Goal: Task Accomplishment & Management: Use online tool/utility

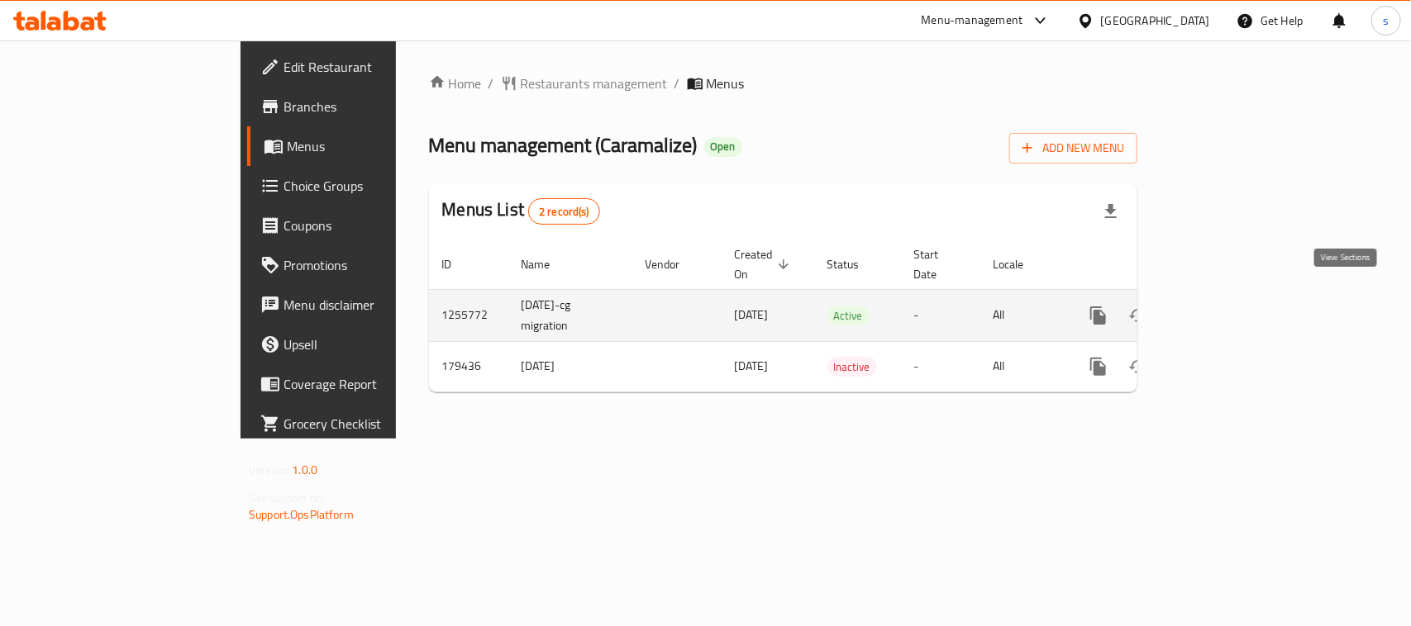
click at [1227, 306] on icon "enhanced table" at bounding box center [1217, 316] width 20 height 20
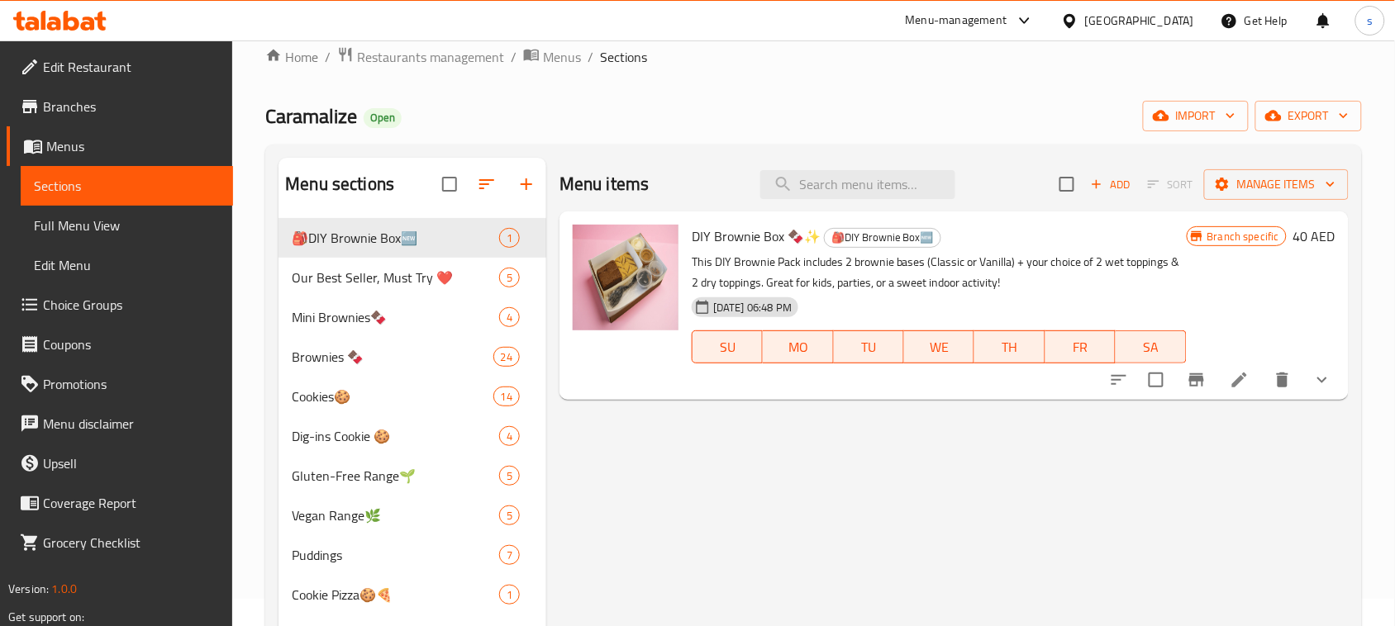
scroll to position [26, 0]
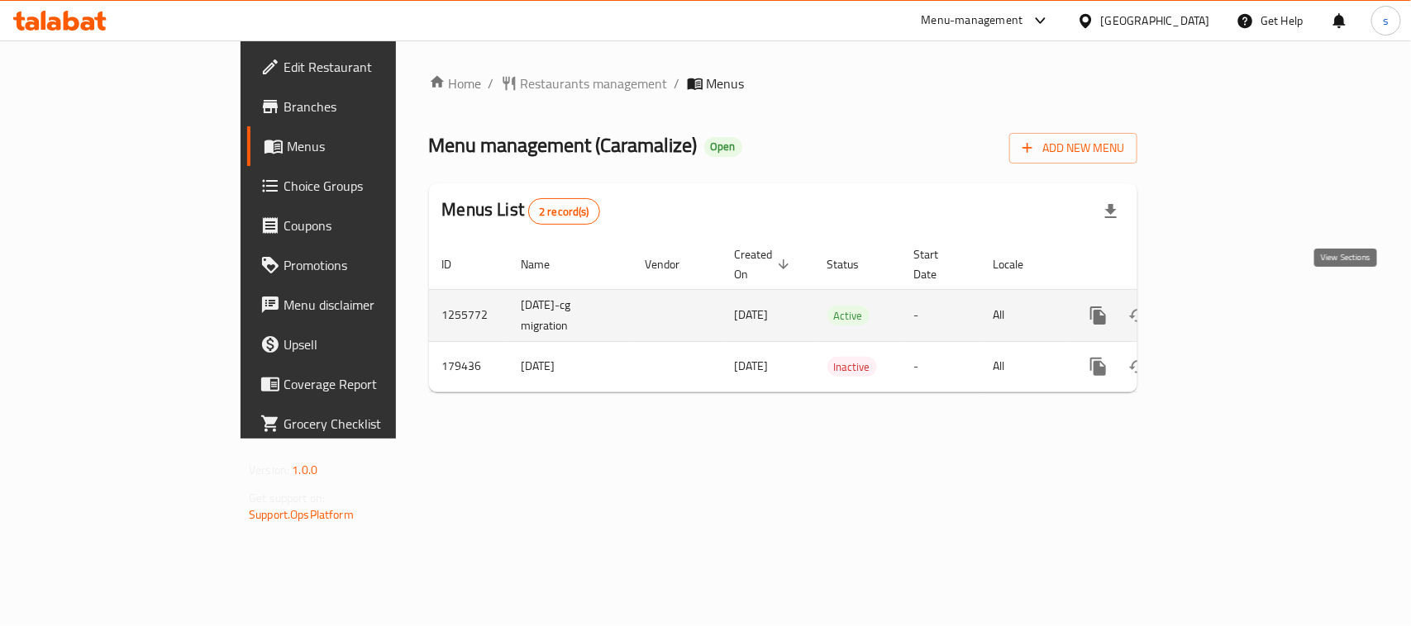
click at [1227, 306] on icon "enhanced table" at bounding box center [1217, 316] width 20 height 20
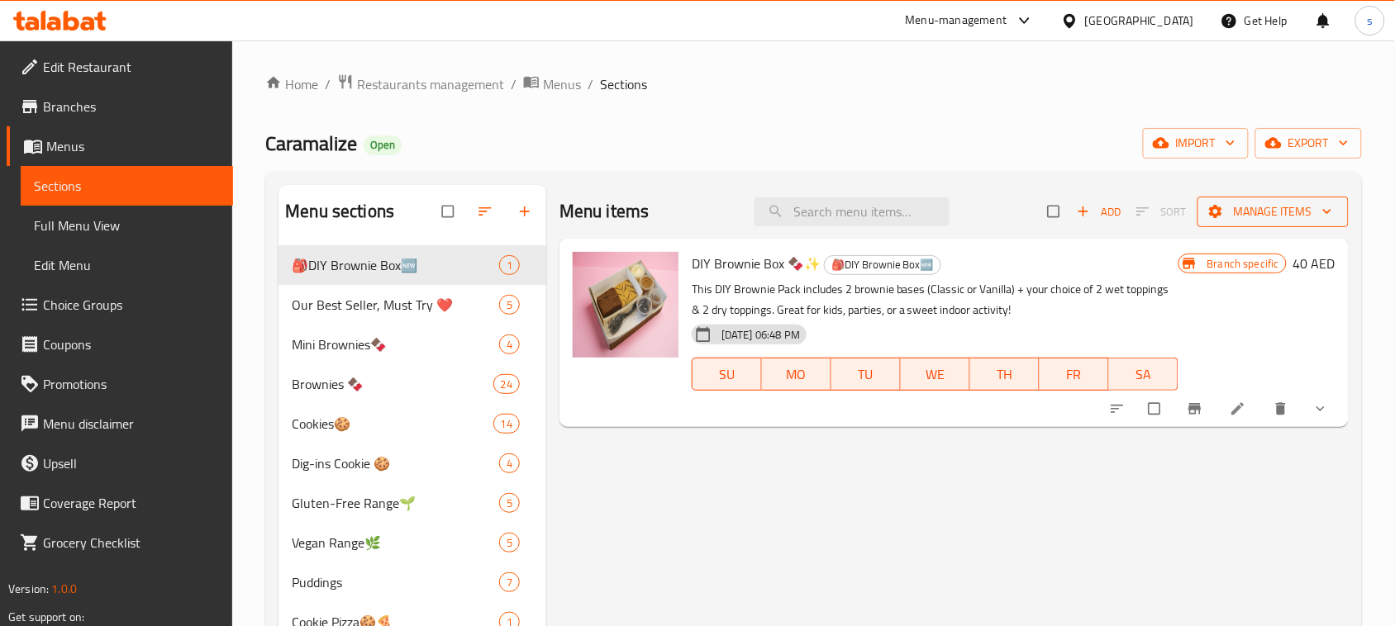
click at [1277, 215] on span "Manage items" at bounding box center [1273, 212] width 125 height 21
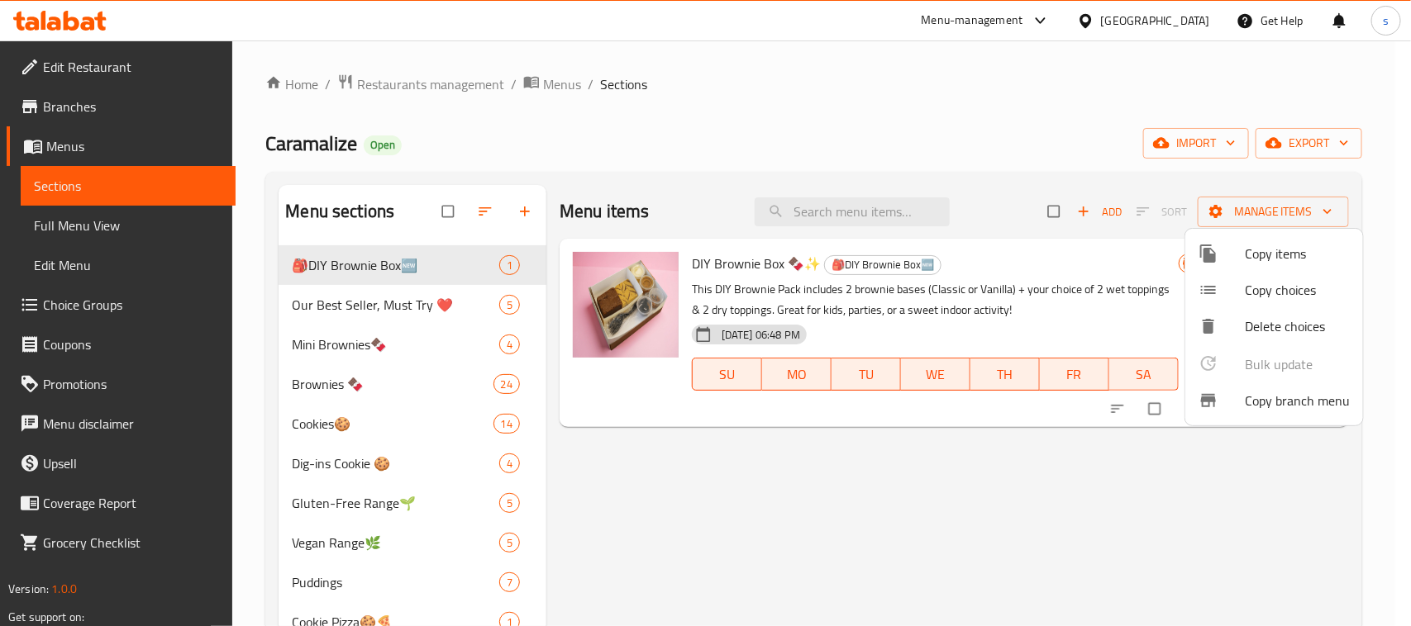
click at [1279, 398] on span "Copy branch menu" at bounding box center [1296, 401] width 105 height 20
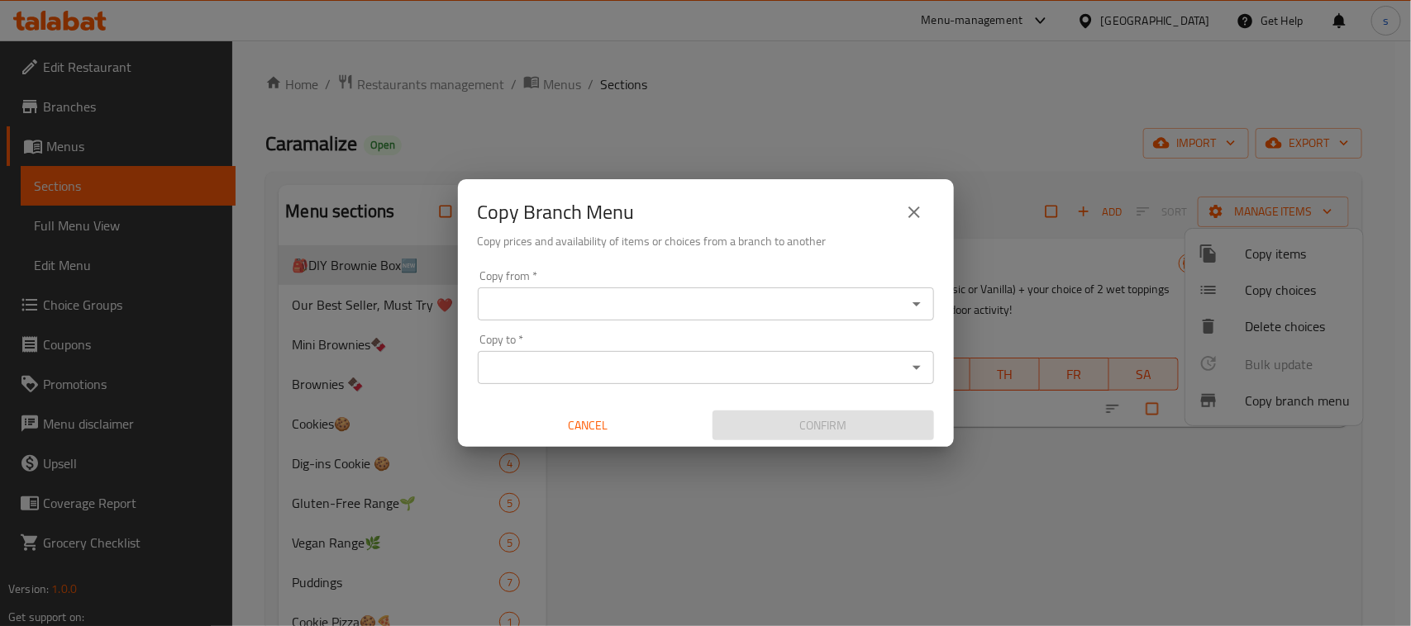
click at [618, 299] on input "Copy from   *" at bounding box center [692, 304] width 419 height 23
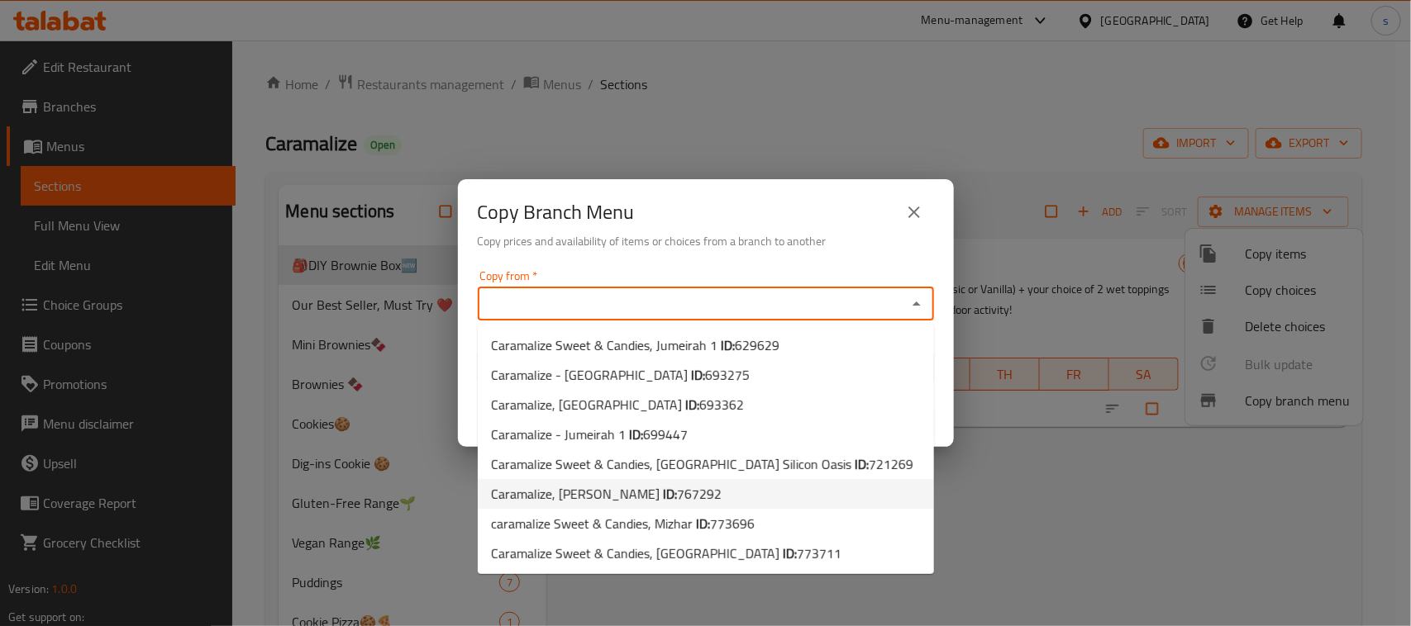
click at [583, 494] on span "Caramalize, [PERSON_NAME] ID: 767292" at bounding box center [606, 494] width 231 height 20
type input "Caramalize, [PERSON_NAME]"
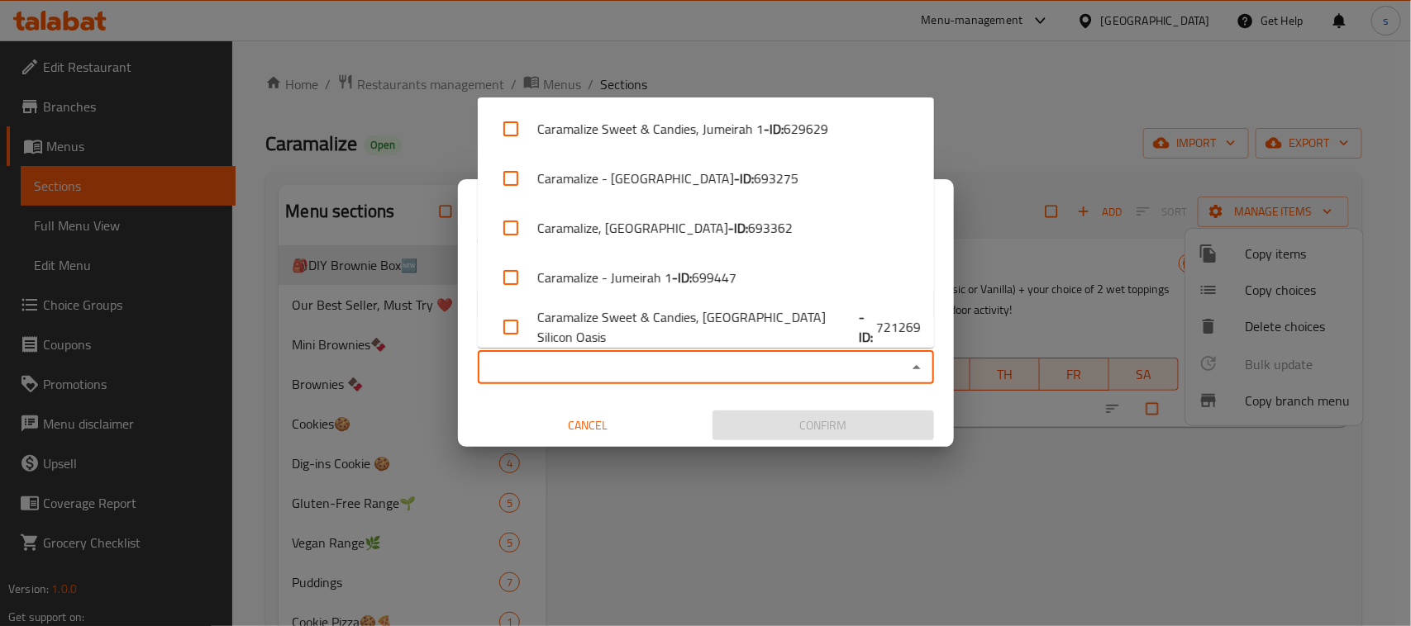
click at [610, 365] on input "Copy to   *" at bounding box center [692, 367] width 419 height 23
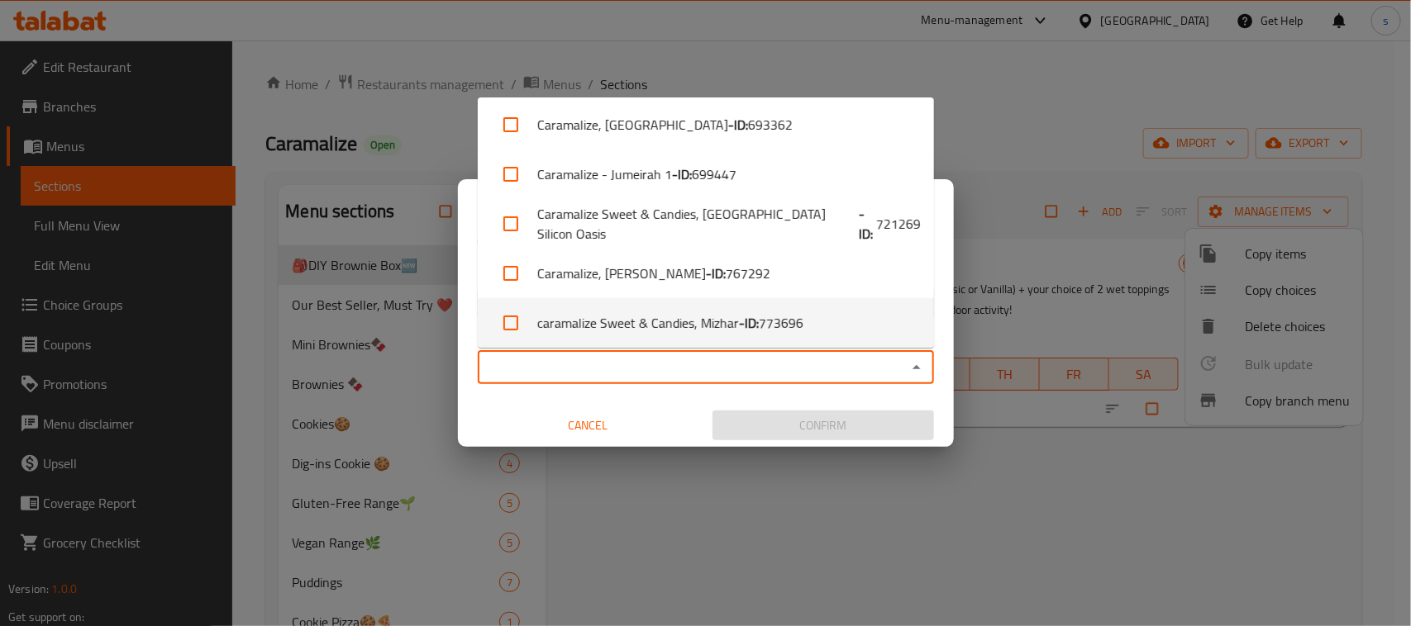
click at [730, 322] on li "caramalize Sweet & Candies, Mizhar - ID: 773696" at bounding box center [706, 323] width 456 height 50
checkbox input "true"
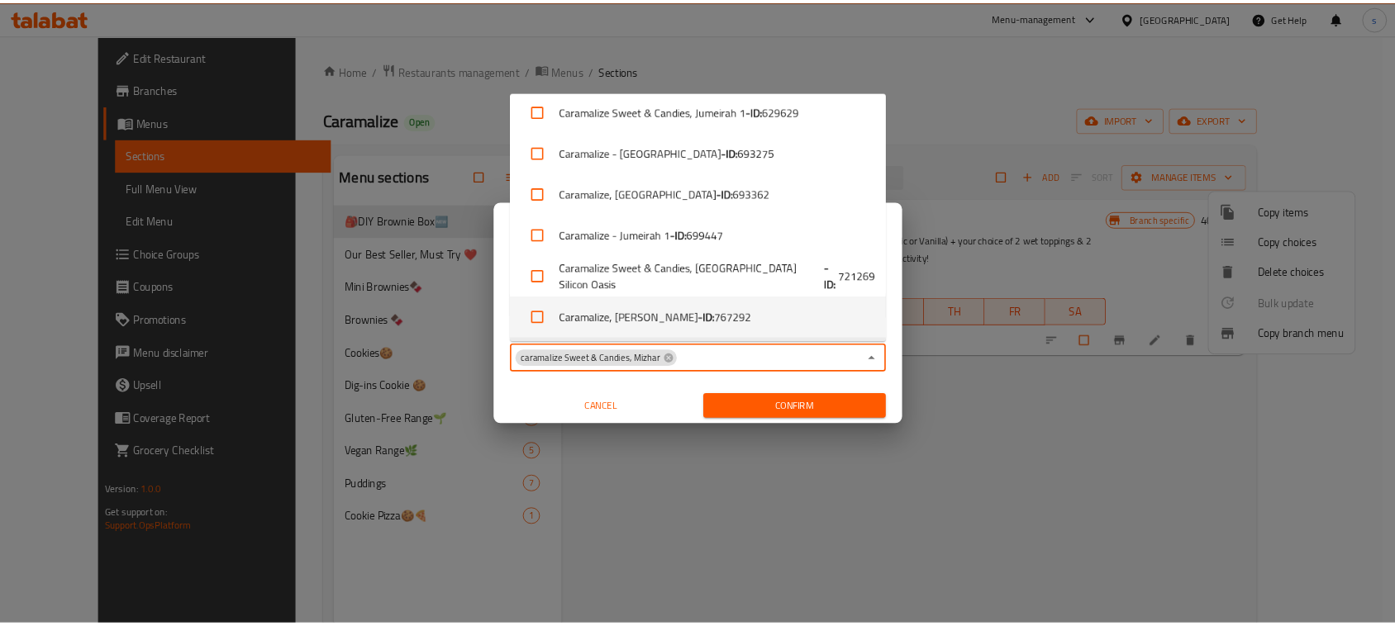
scroll to position [8, 0]
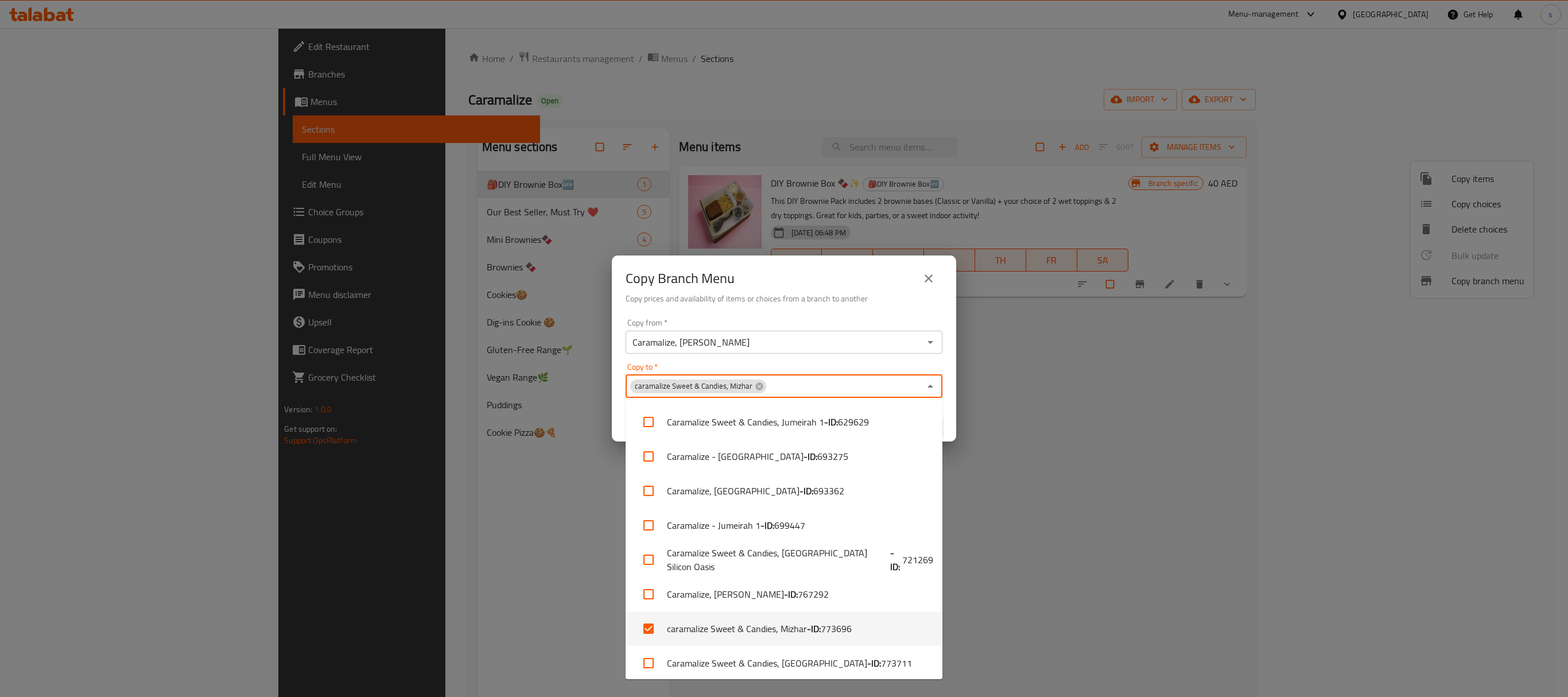
click at [808, 387] on input "Copy to   *" at bounding box center [844, 386] width 153 height 16
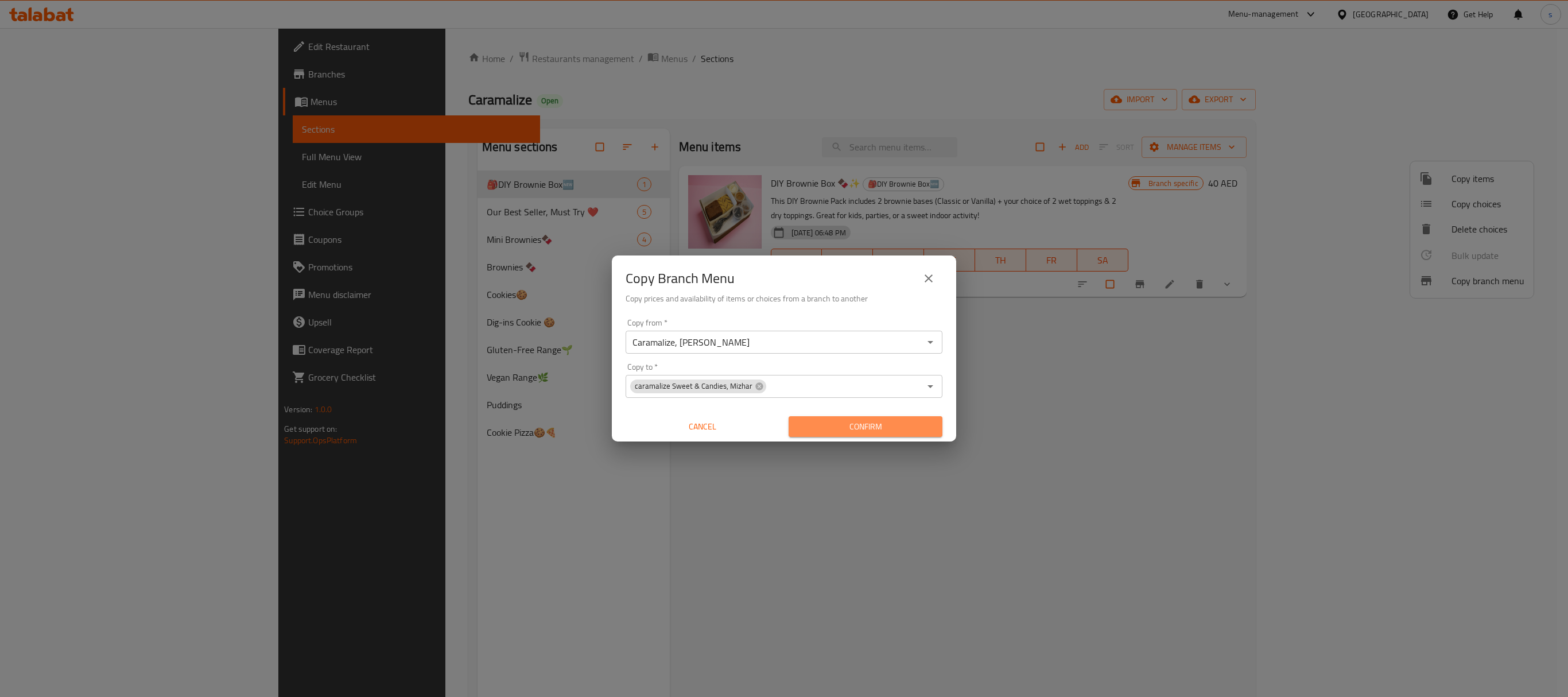
click at [884, 425] on span "Confirm" at bounding box center [865, 427] width 135 height 15
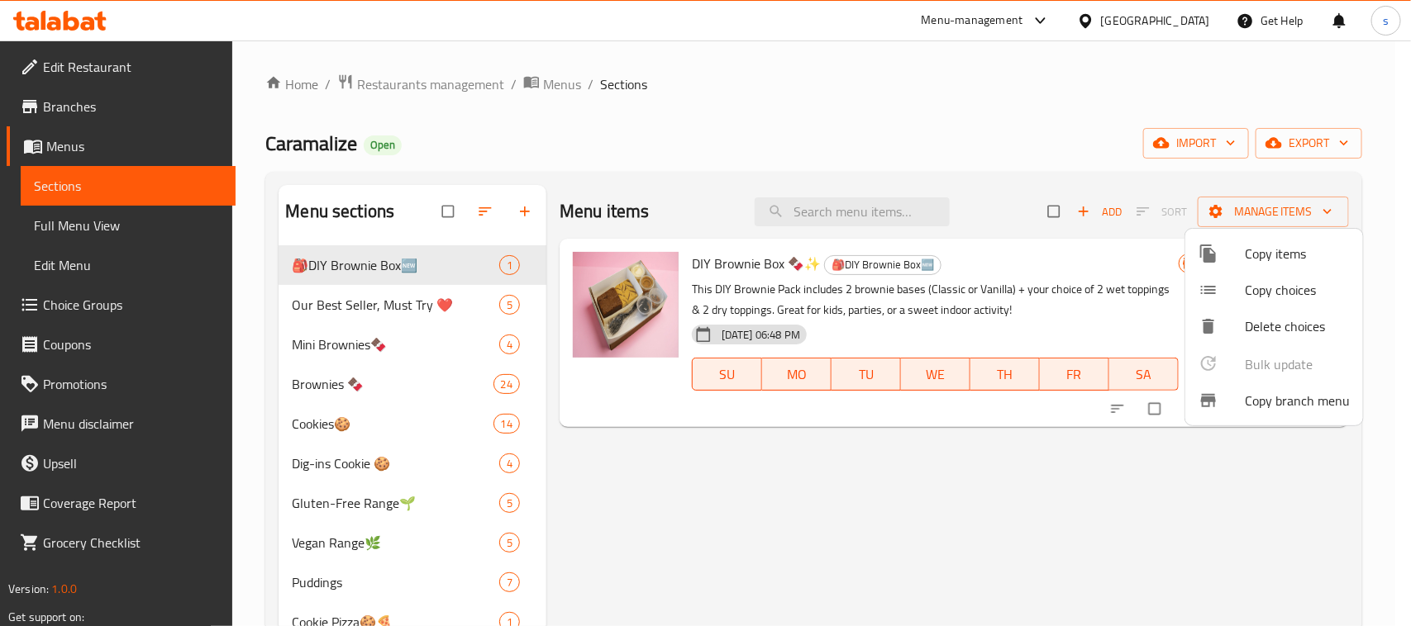
click at [96, 225] on div at bounding box center [705, 313] width 1411 height 626
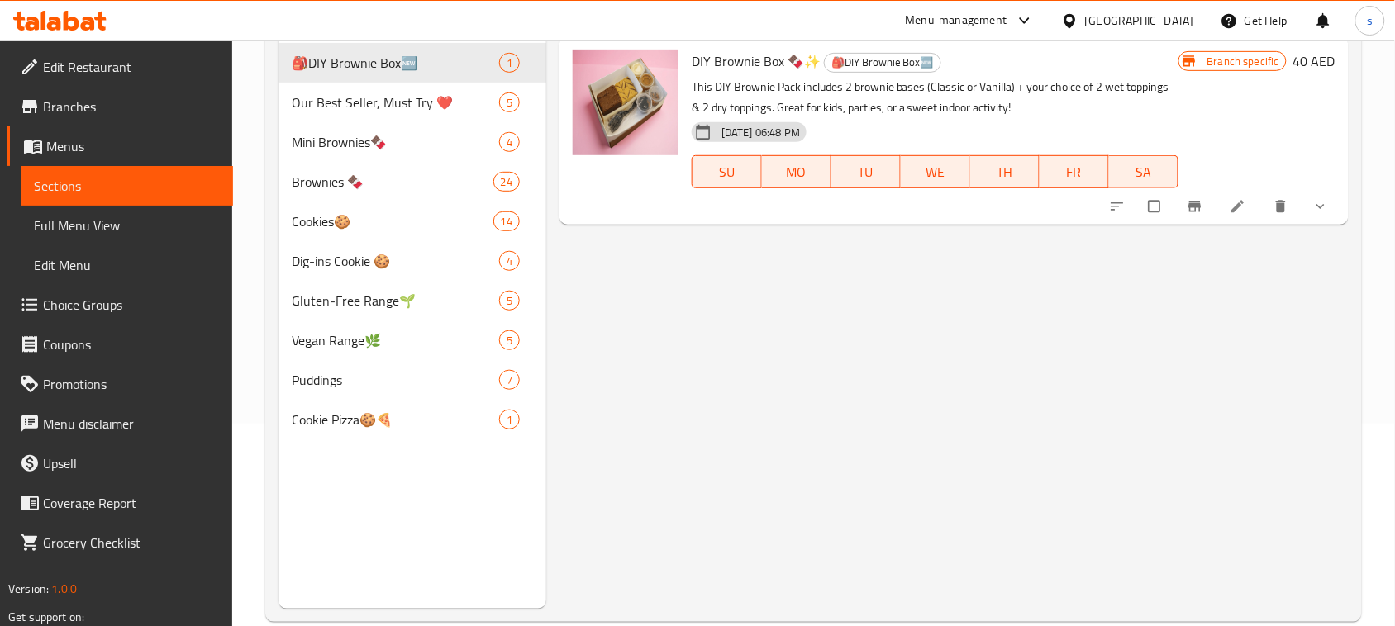
scroll to position [207, 0]
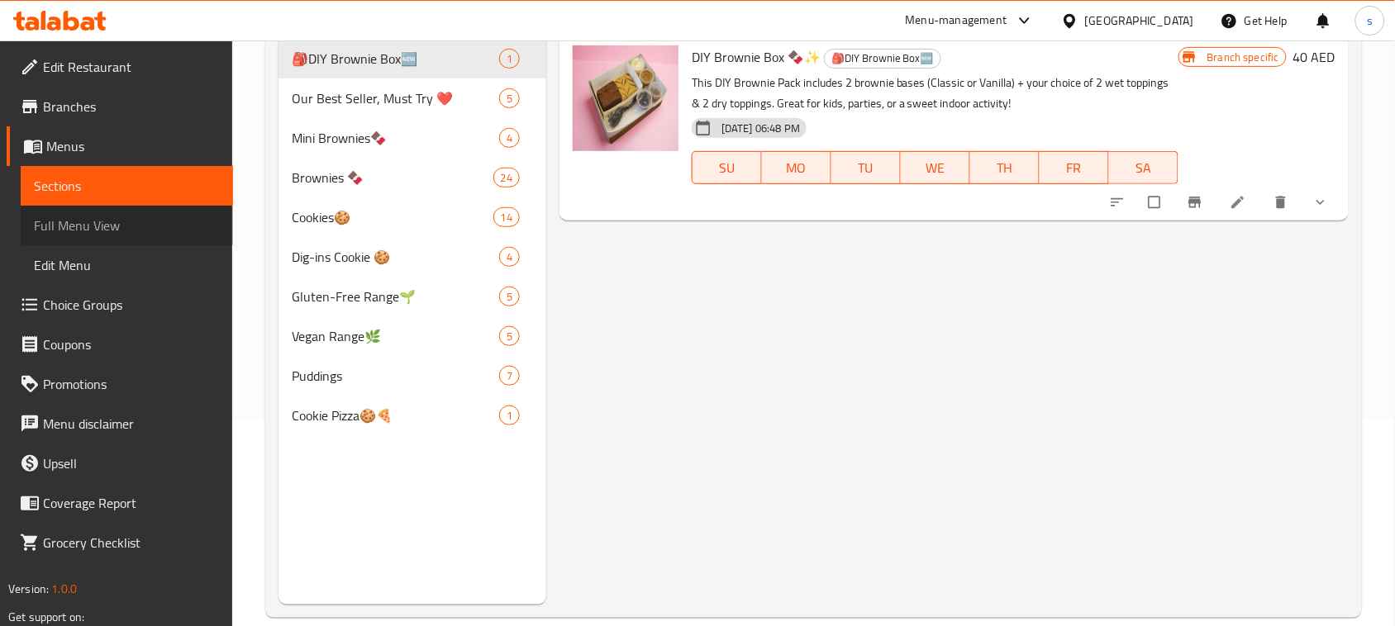
click at [71, 223] on span "Full Menu View" at bounding box center [127, 226] width 186 height 20
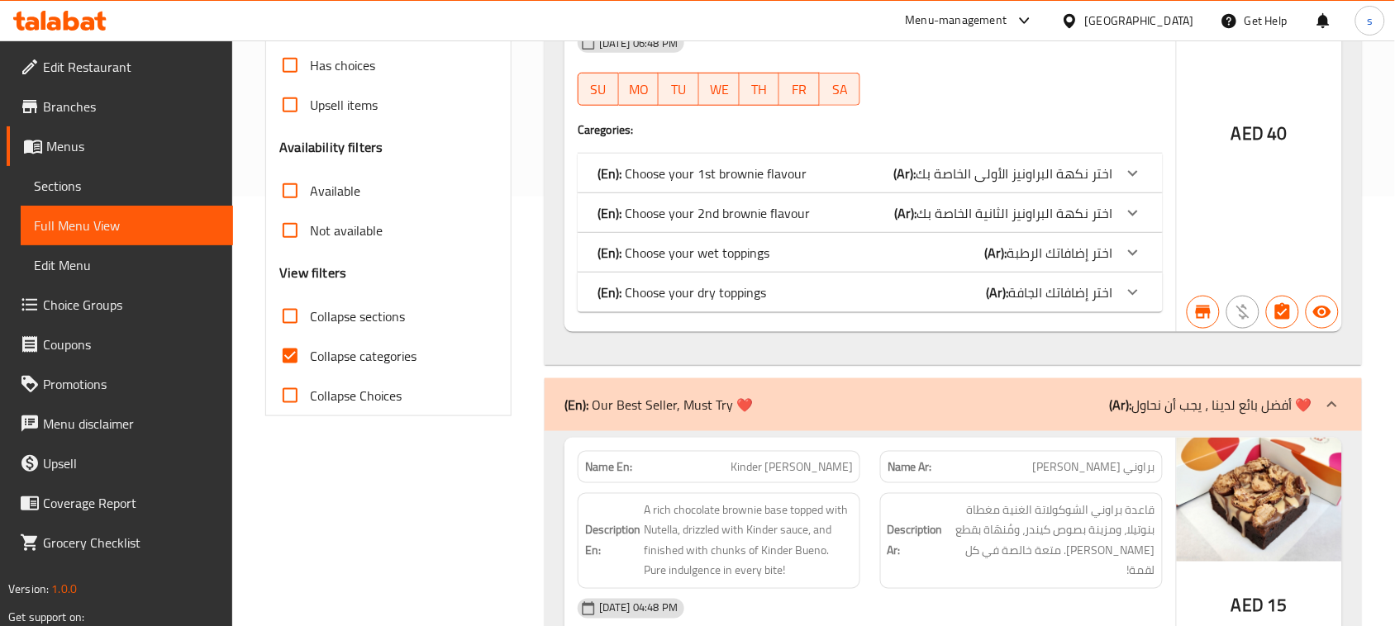
scroll to position [516, 0]
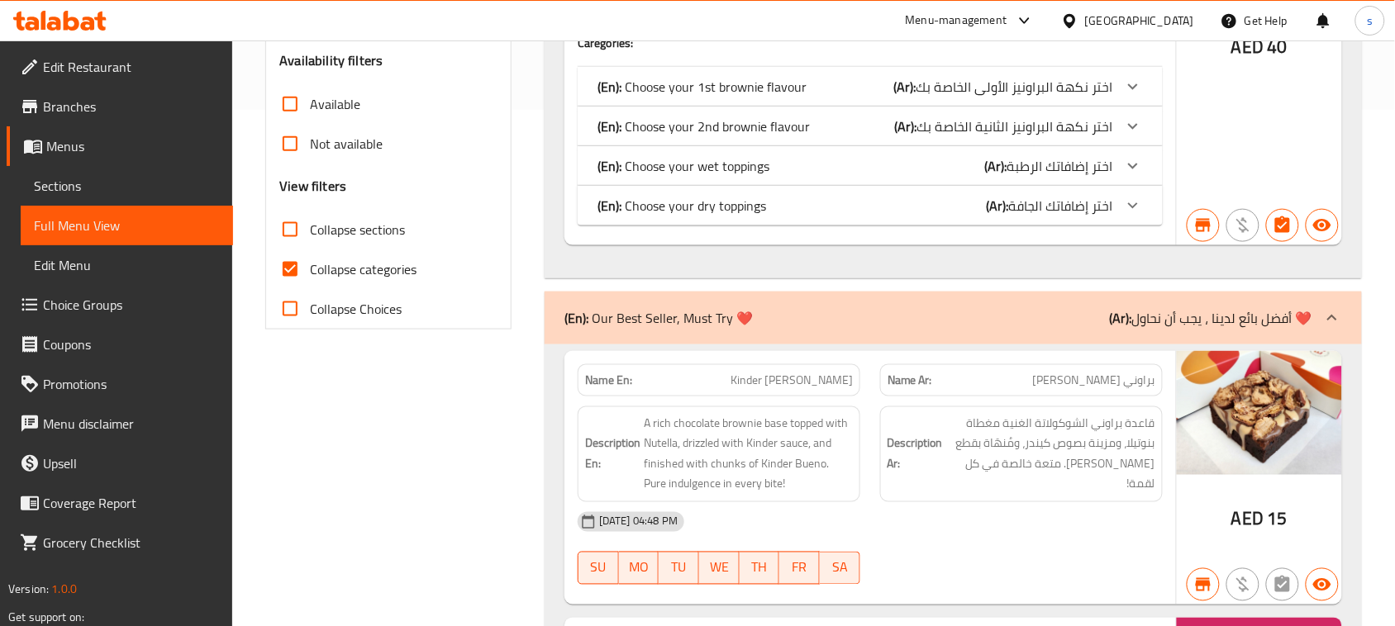
click at [289, 269] on input "Collapse categories" at bounding box center [290, 270] width 40 height 40
checkbox input "false"
click at [291, 228] on input "Collapse sections" at bounding box center [290, 230] width 40 height 40
checkbox input "true"
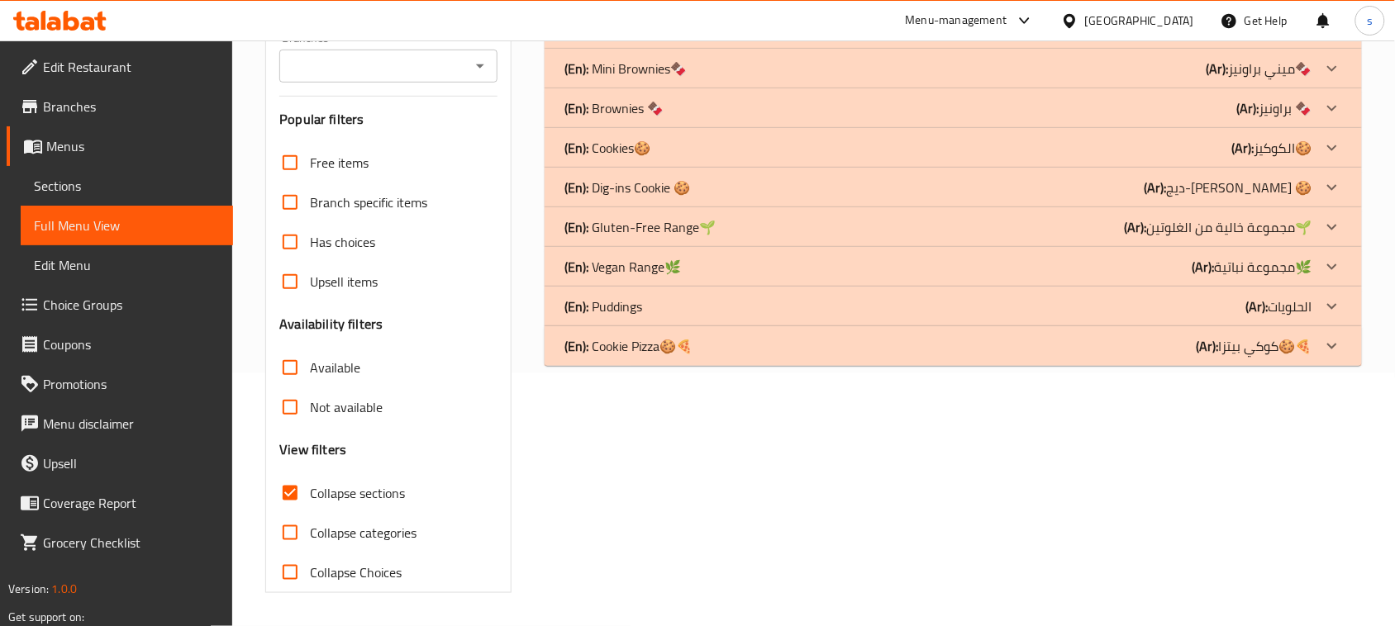
scroll to position [253, 0]
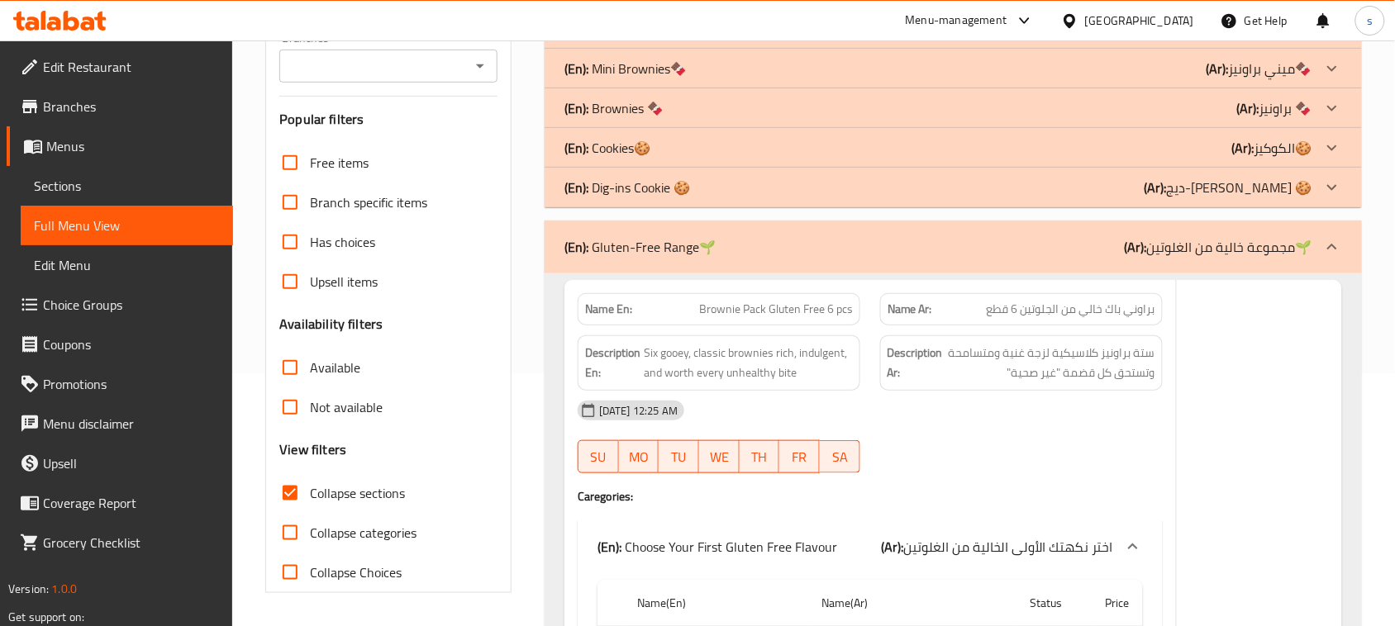
scroll to position [145, 0]
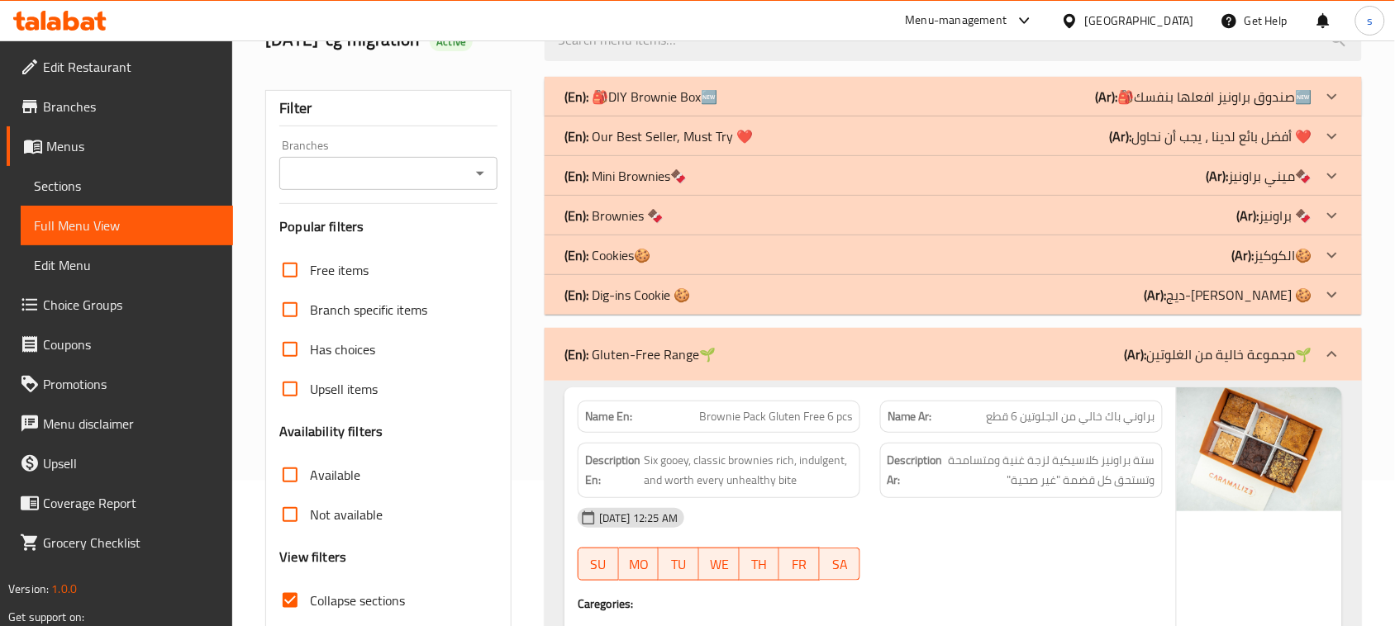
click at [625, 107] on p "(En): Dig-ins Cookie 🍪" at bounding box center [640, 97] width 153 height 20
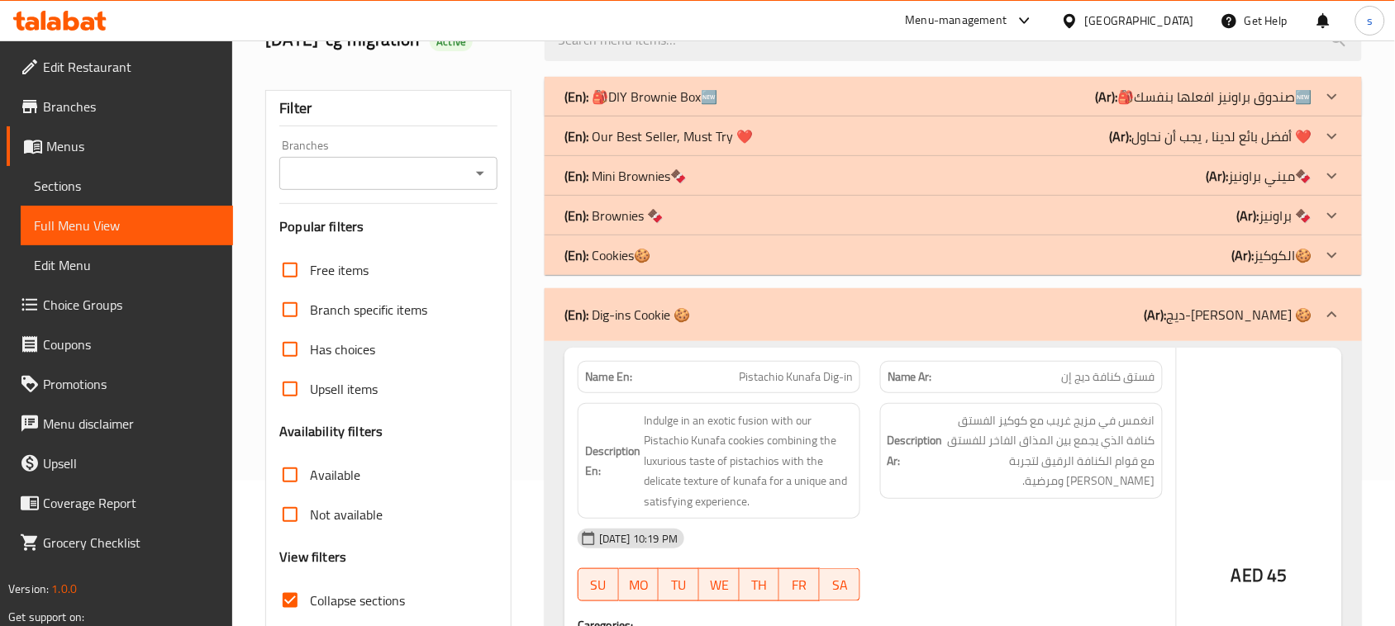
scroll to position [46, 0]
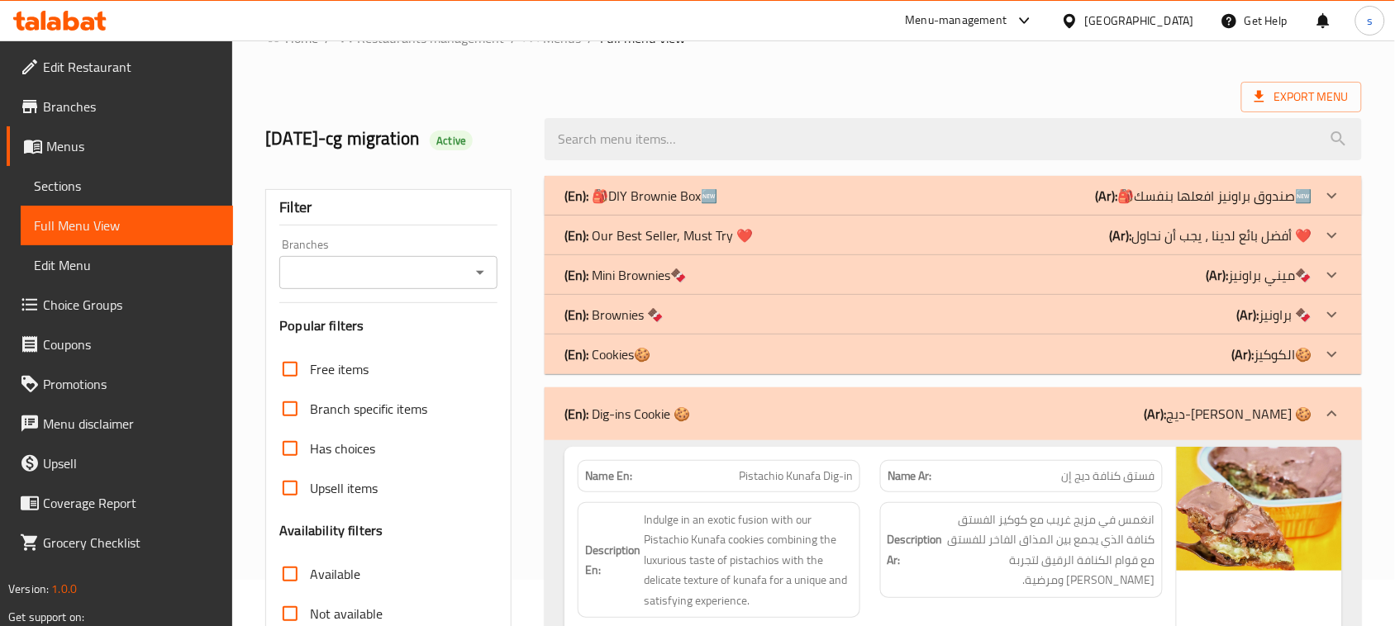
click at [628, 206] on p "(En): Cookies🍪" at bounding box center [640, 196] width 153 height 20
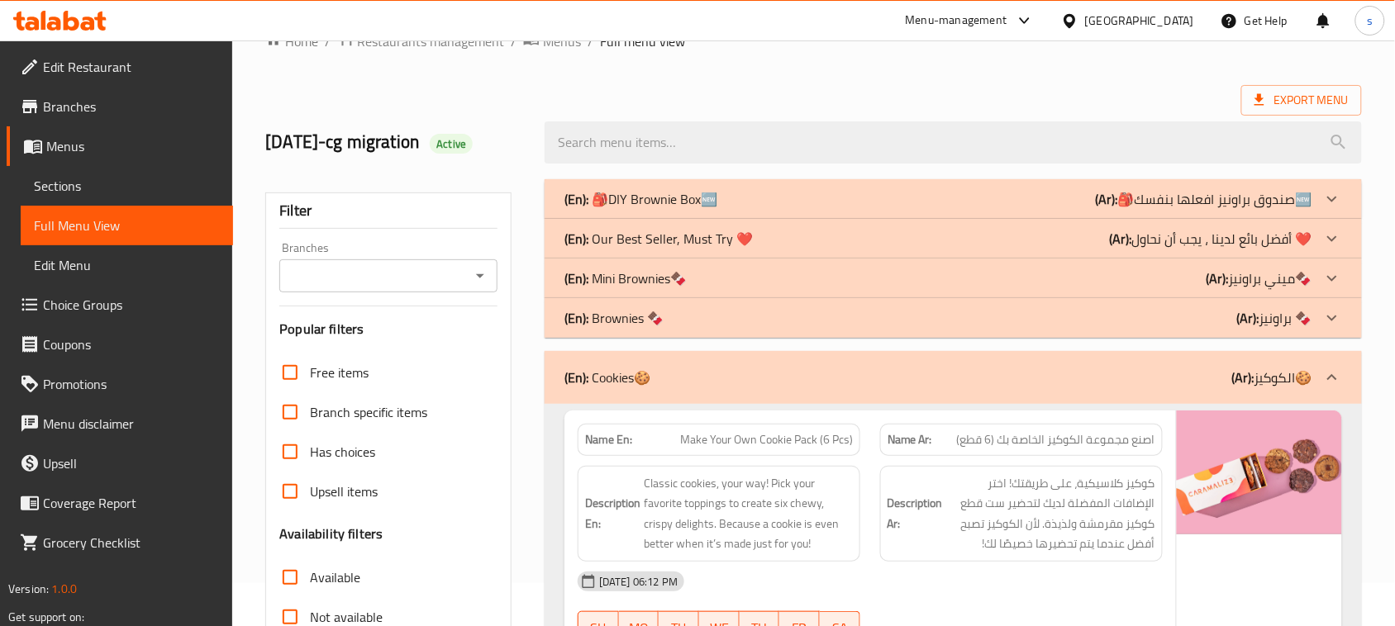
scroll to position [0, 0]
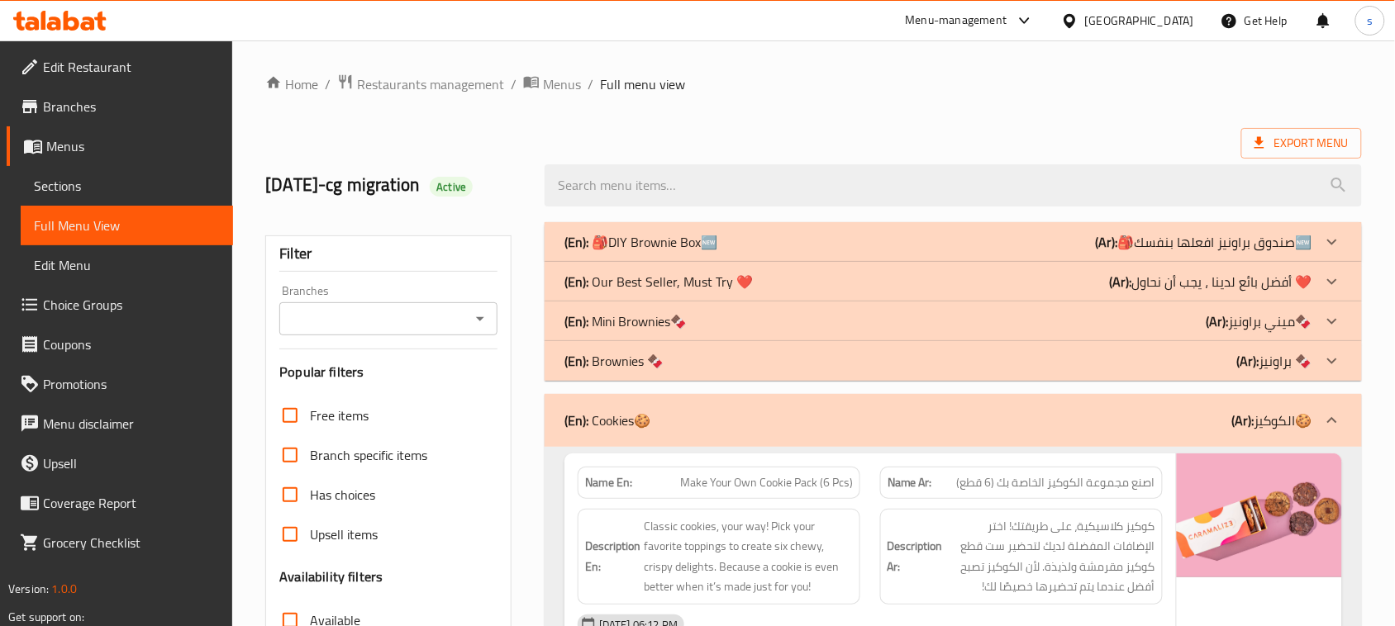
click at [624, 252] on p "(En): Brownies 🍫" at bounding box center [640, 242] width 153 height 20
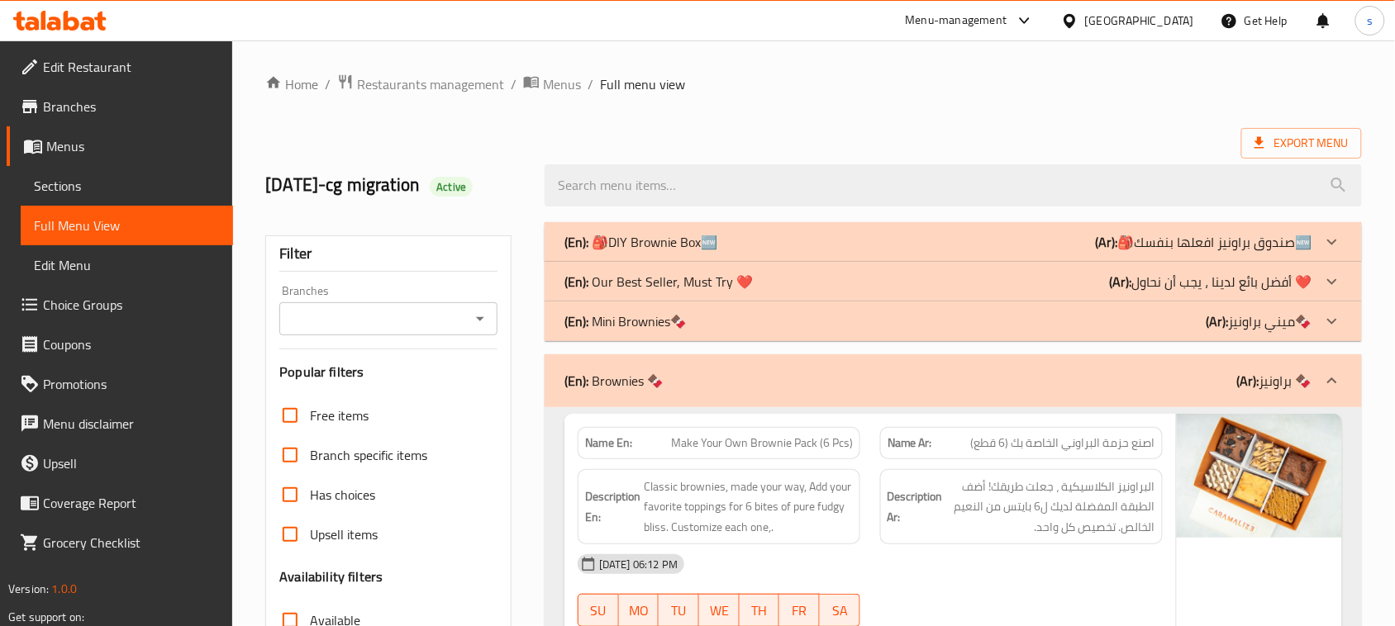
click at [616, 252] on p "(En): Mini Brownies🍫" at bounding box center [640, 242] width 153 height 20
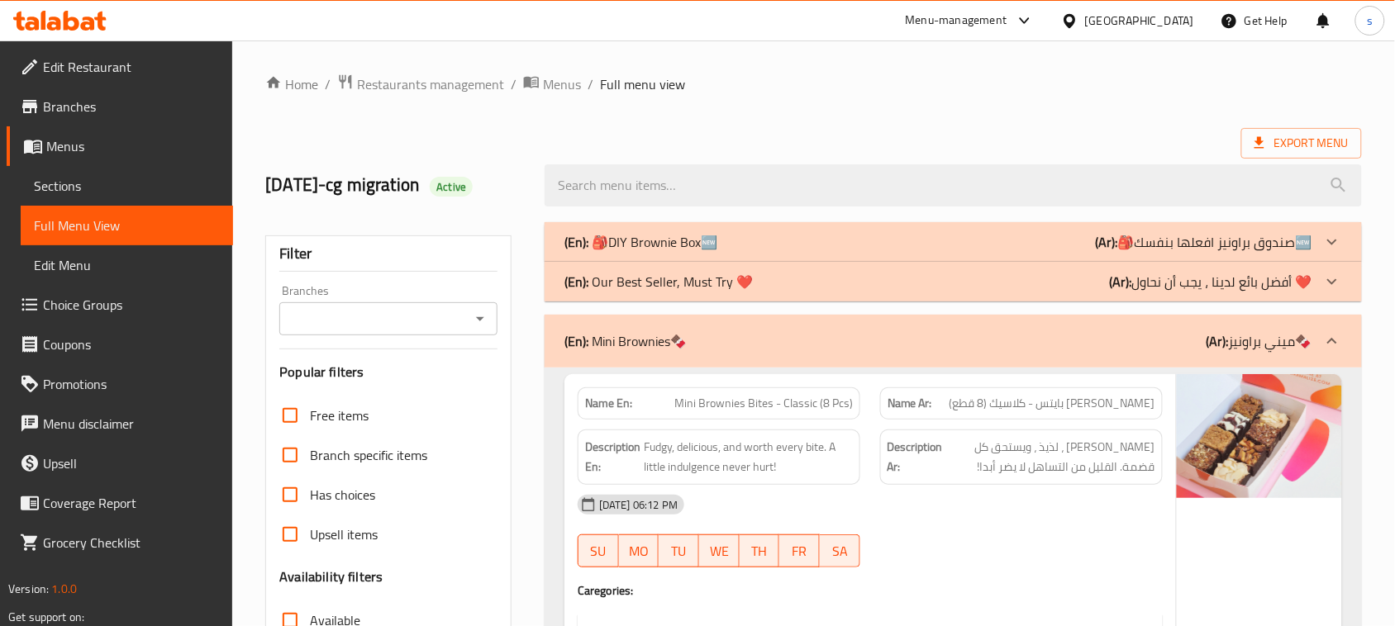
click at [675, 252] on p "(En): Our Best Seller, Must Try ❤️" at bounding box center [640, 242] width 153 height 20
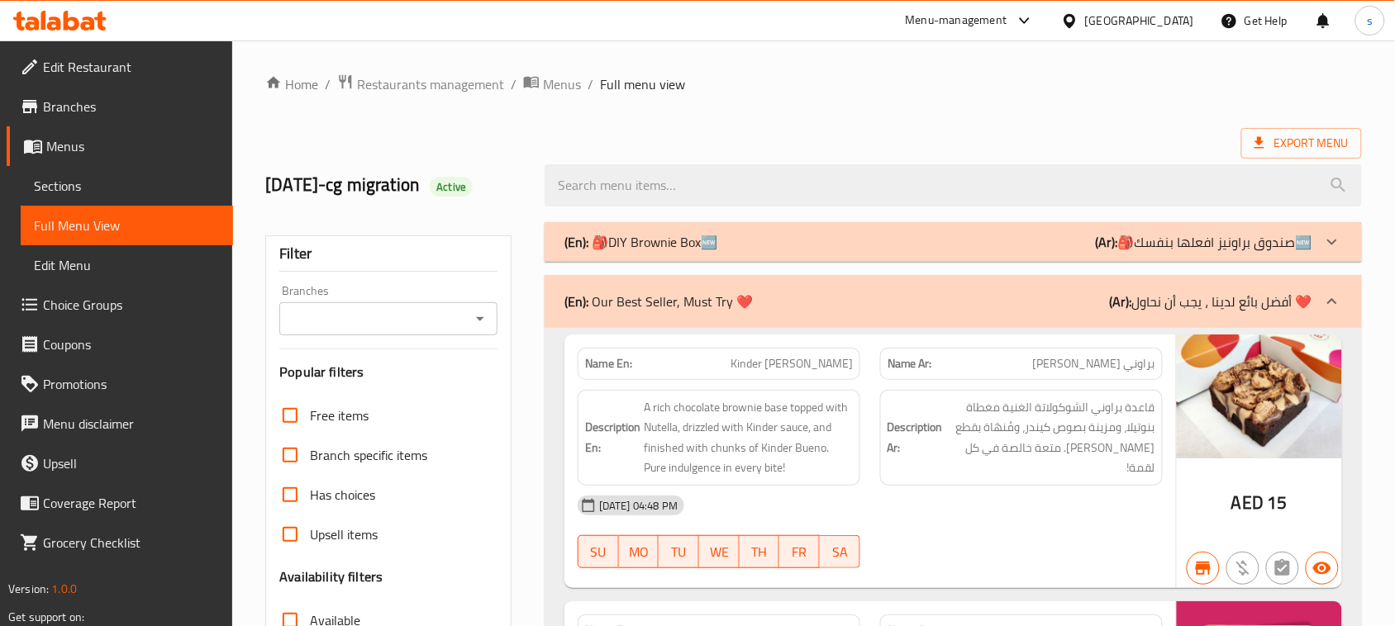
click at [668, 233] on p "(En): 🎒DIY Brownie Box🆕" at bounding box center [640, 242] width 153 height 20
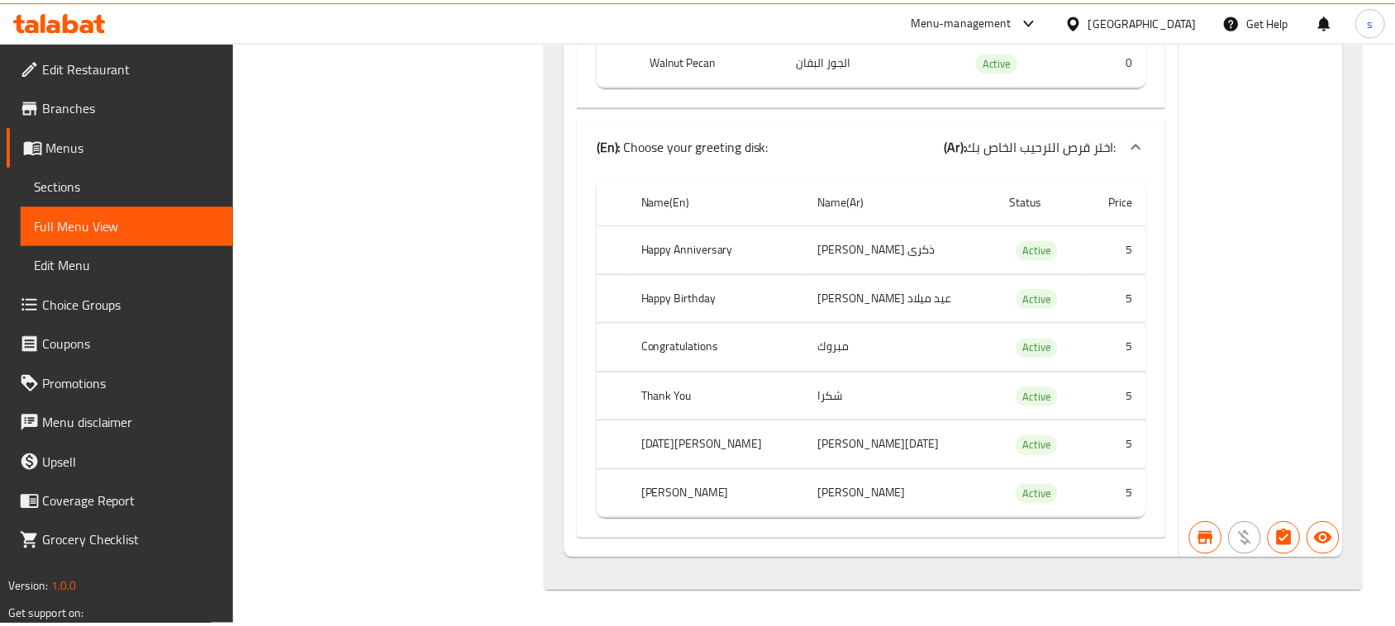
scroll to position [54022, 0]
